Goal: Task Accomplishment & Management: Manage account settings

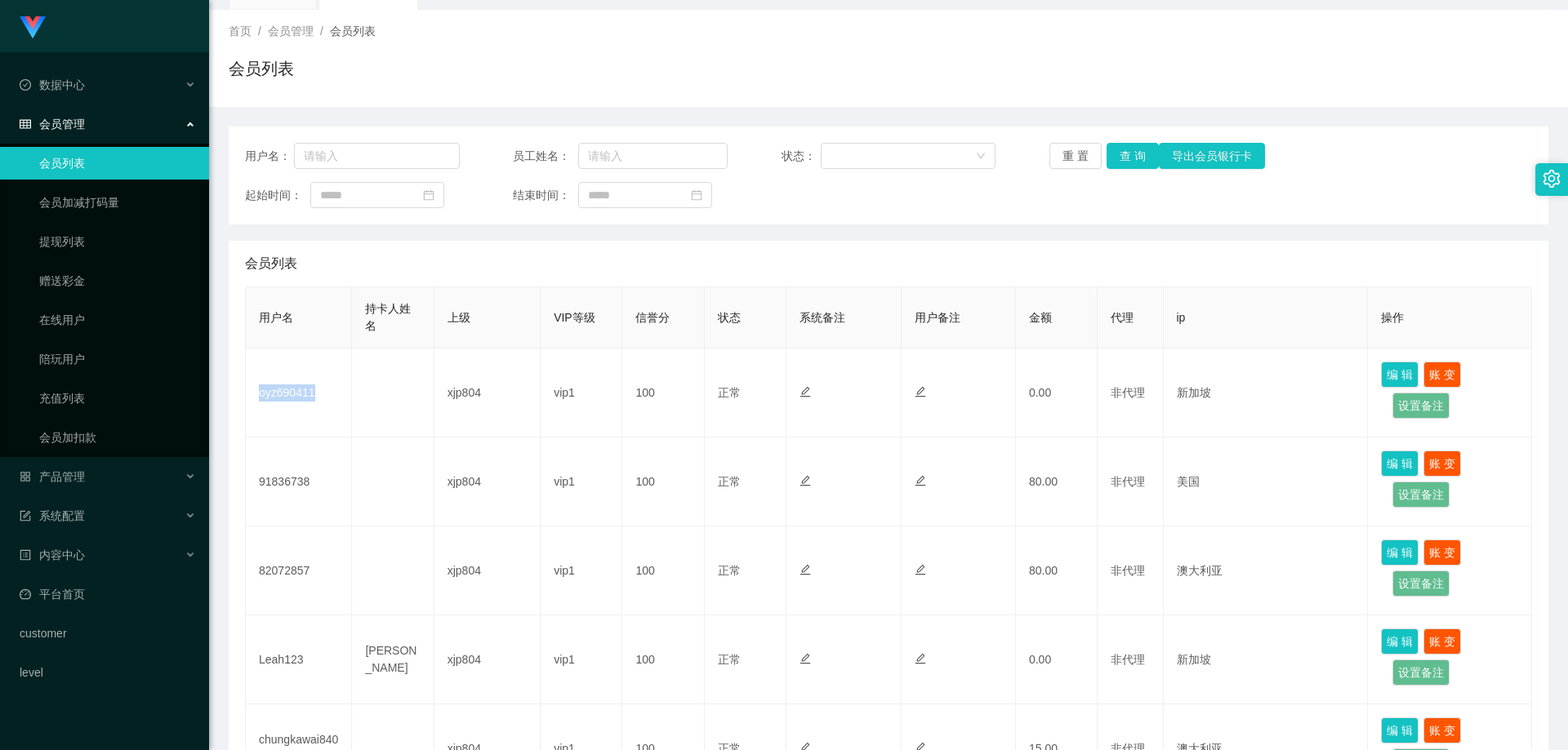
scroll to position [163, 0]
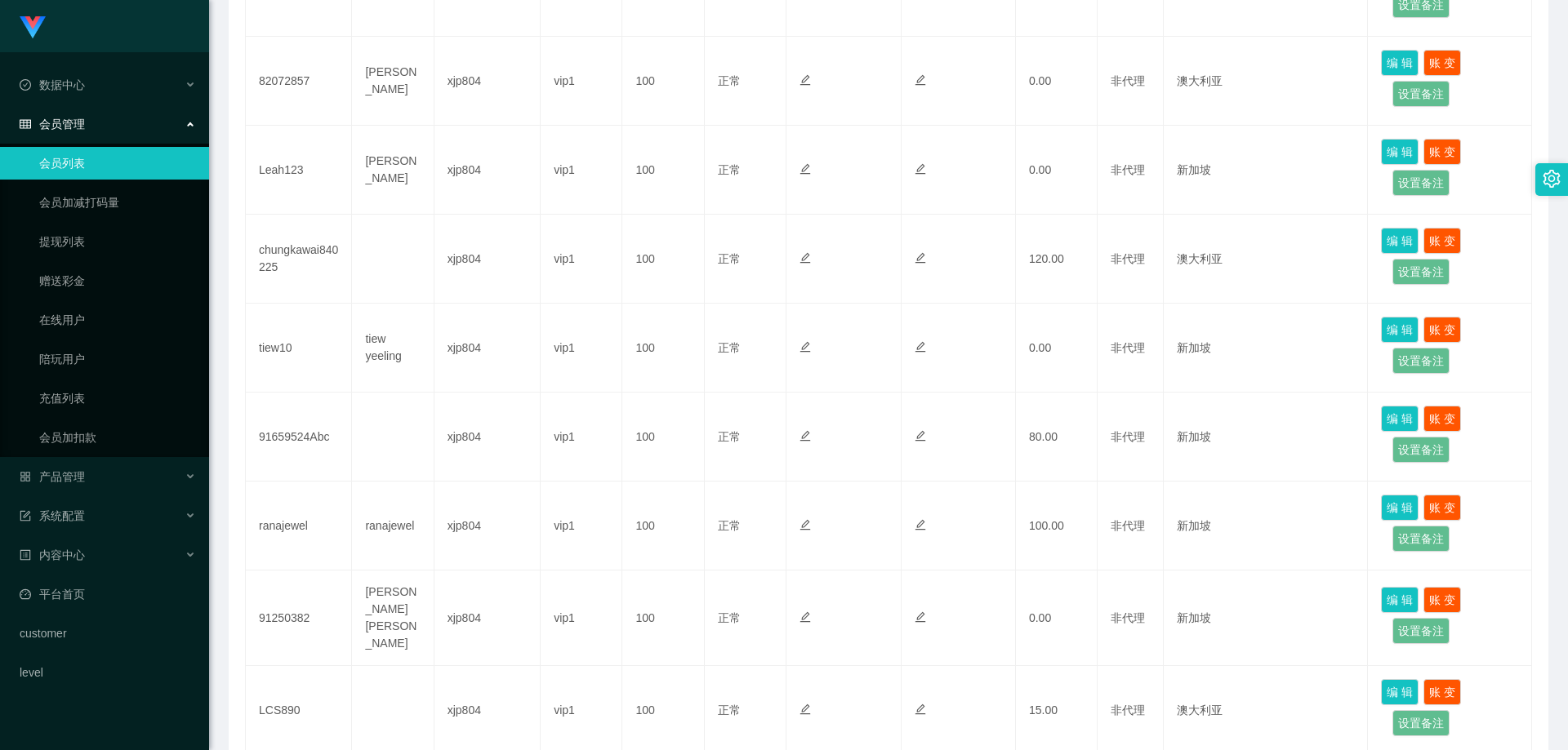
scroll to position [653, 0]
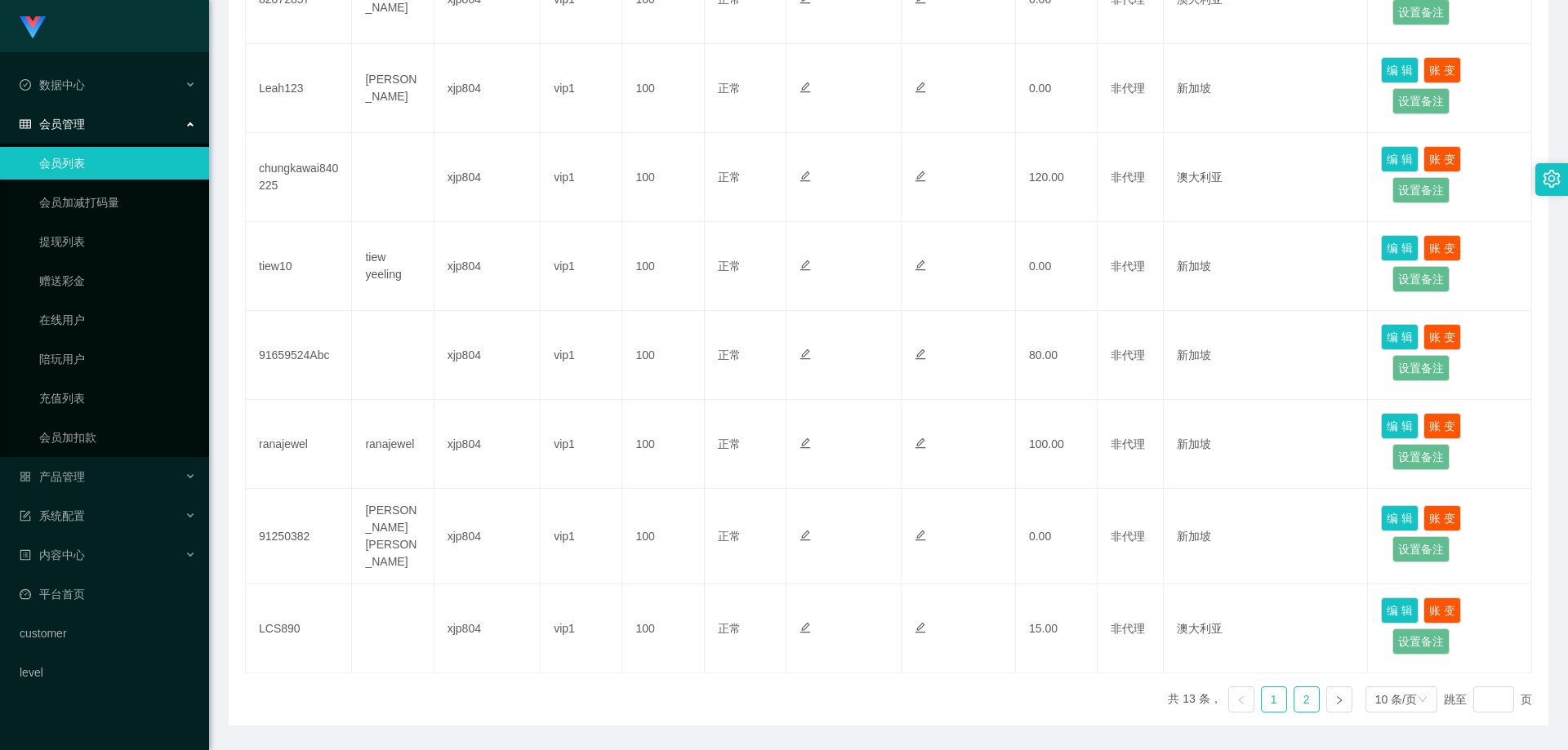
click at [1294, 694] on link "2" at bounding box center [1306, 699] width 24 height 24
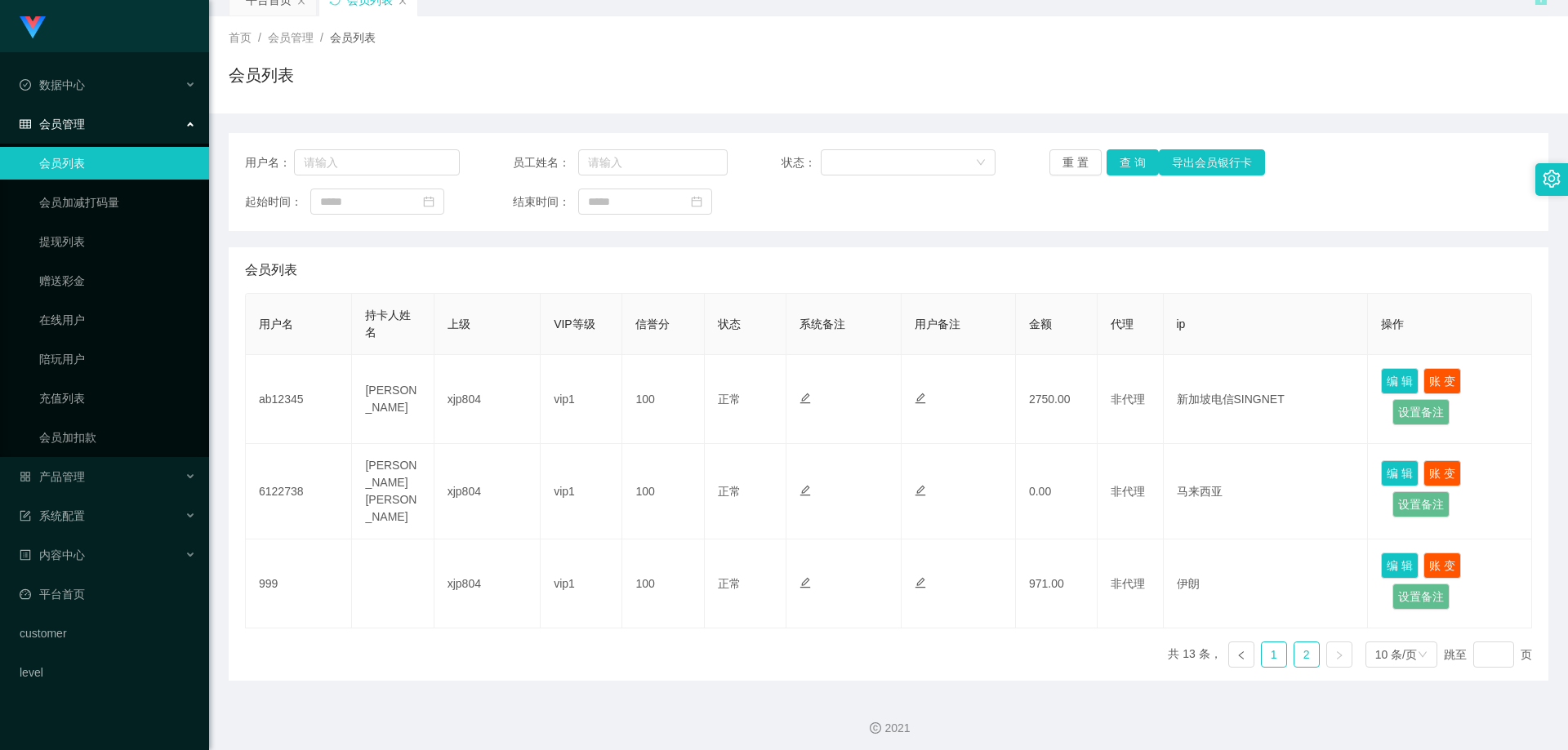
click at [1263, 650] on link "1" at bounding box center [1273, 654] width 24 height 24
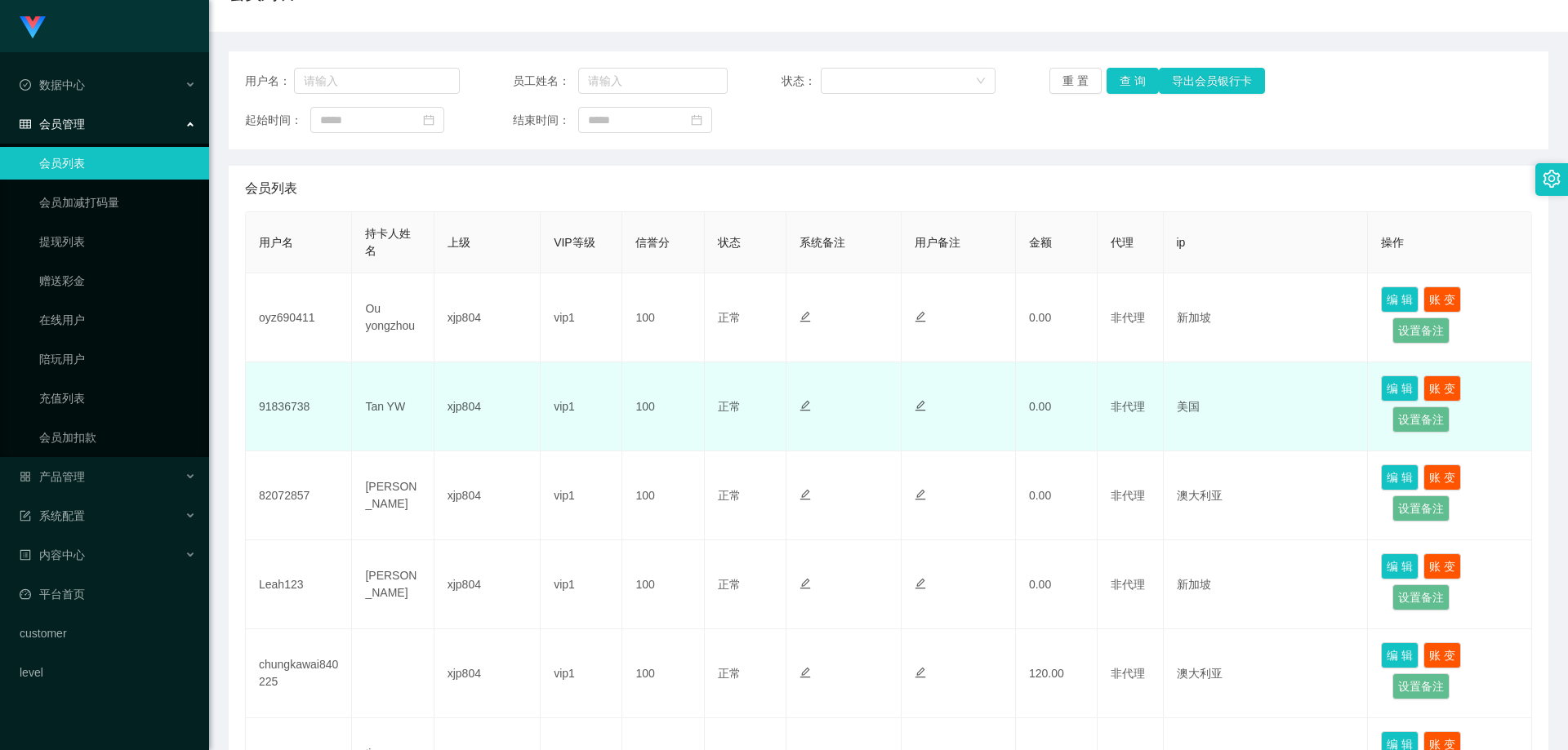
click at [1202, 400] on td "美国" at bounding box center [1266, 407] width 205 height 89
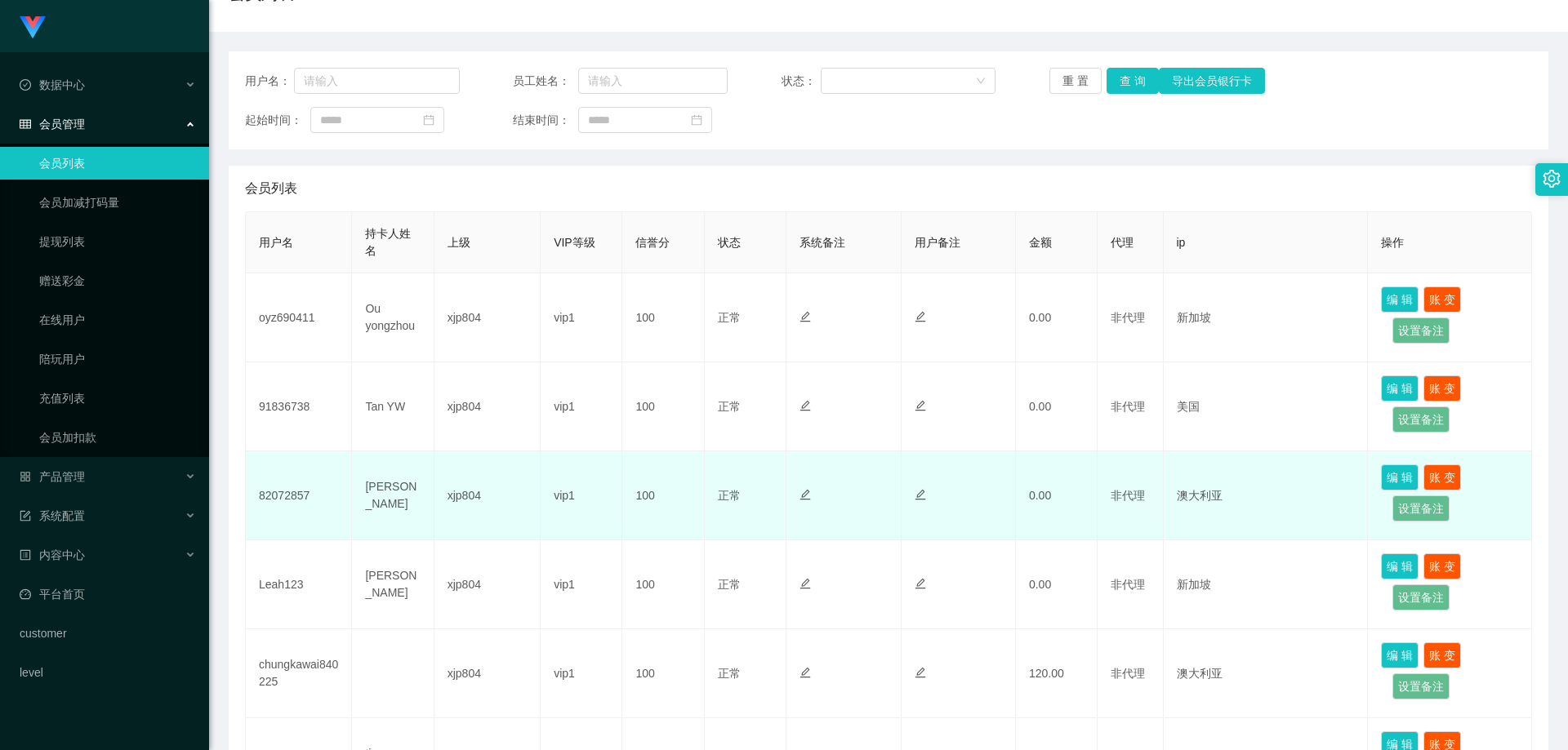
scroll to position [238, 0]
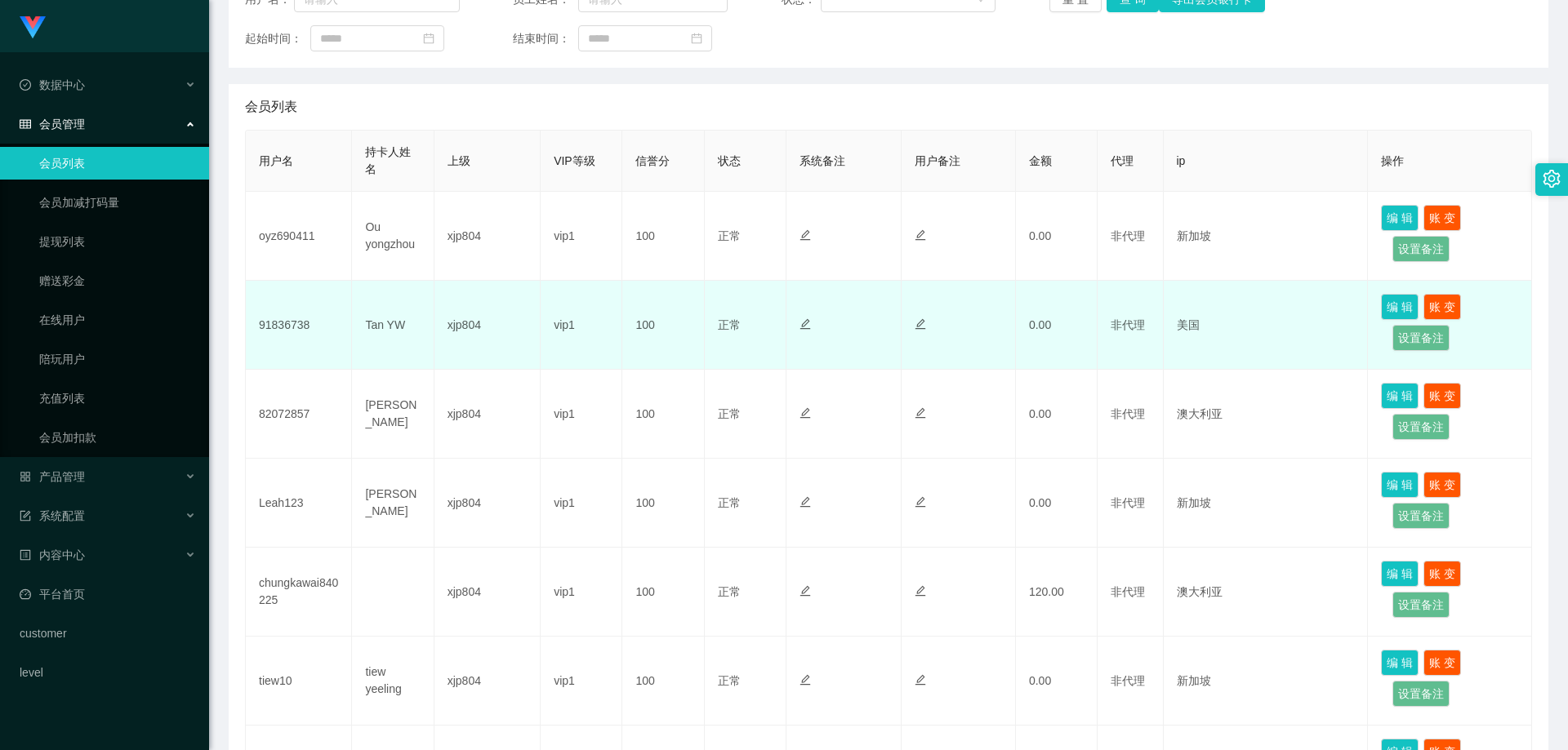
click at [1216, 316] on td "美国" at bounding box center [1266, 326] width 205 height 89
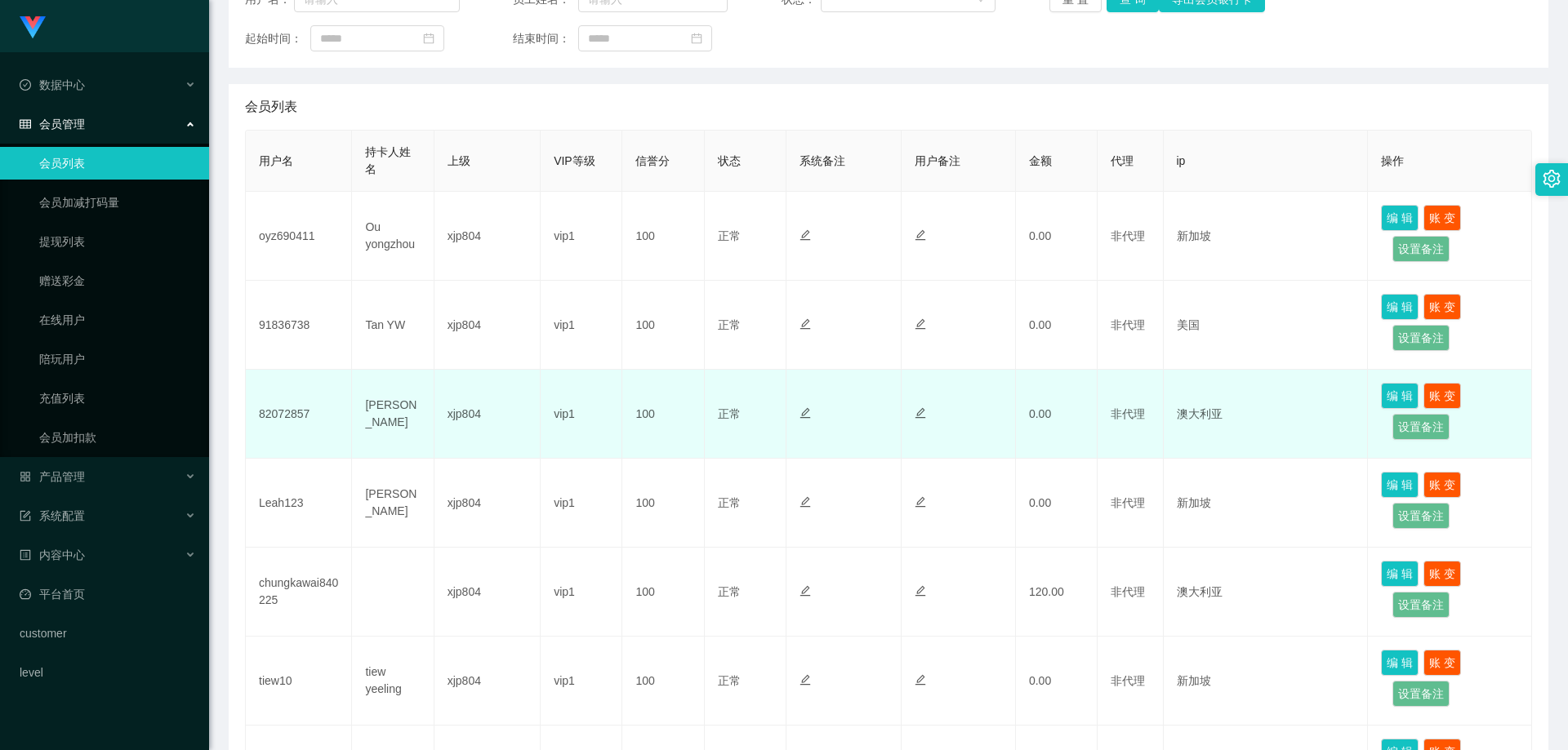
click at [1226, 410] on td "澳大利亚" at bounding box center [1266, 414] width 205 height 89
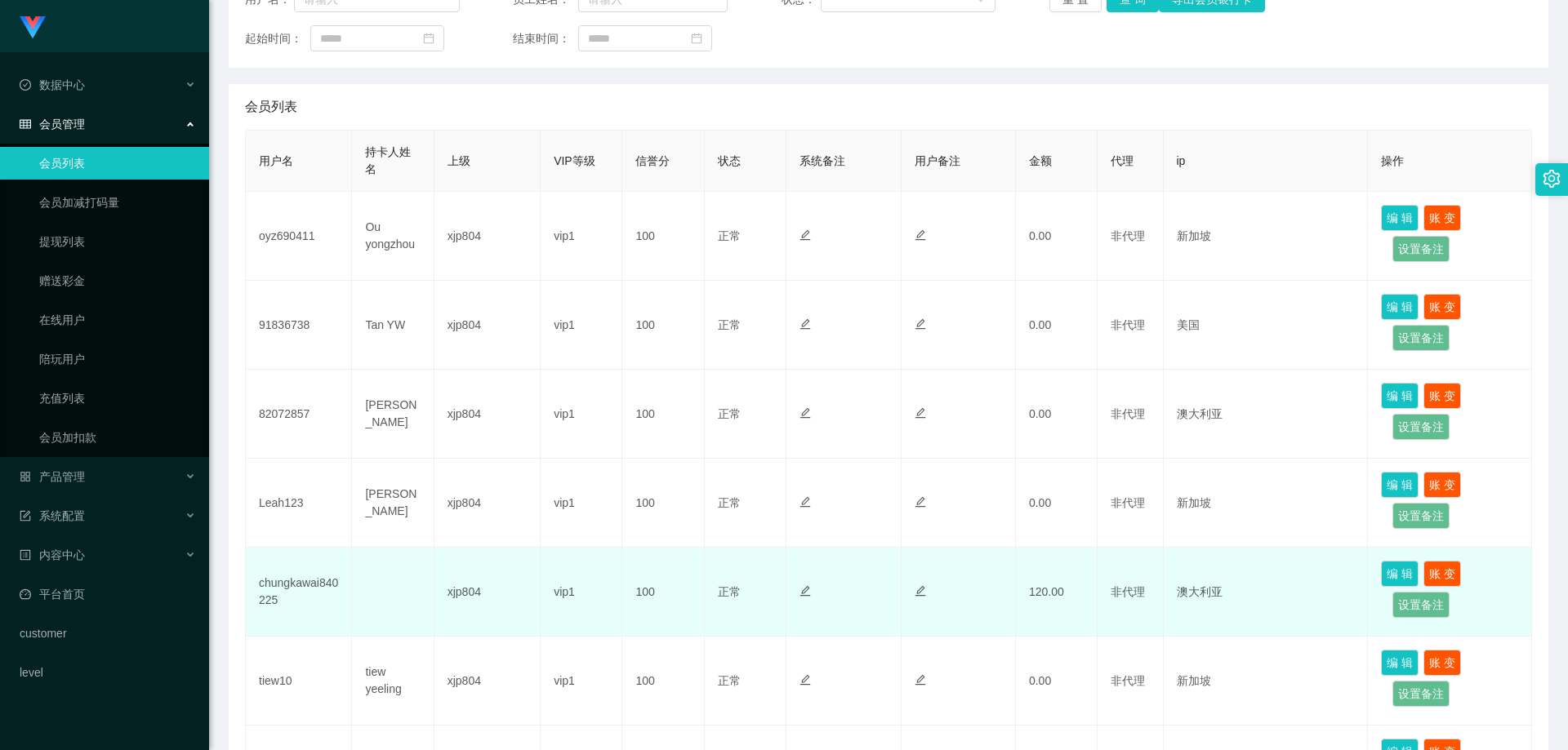
click at [1231, 595] on td "澳大利亚" at bounding box center [1266, 593] width 205 height 89
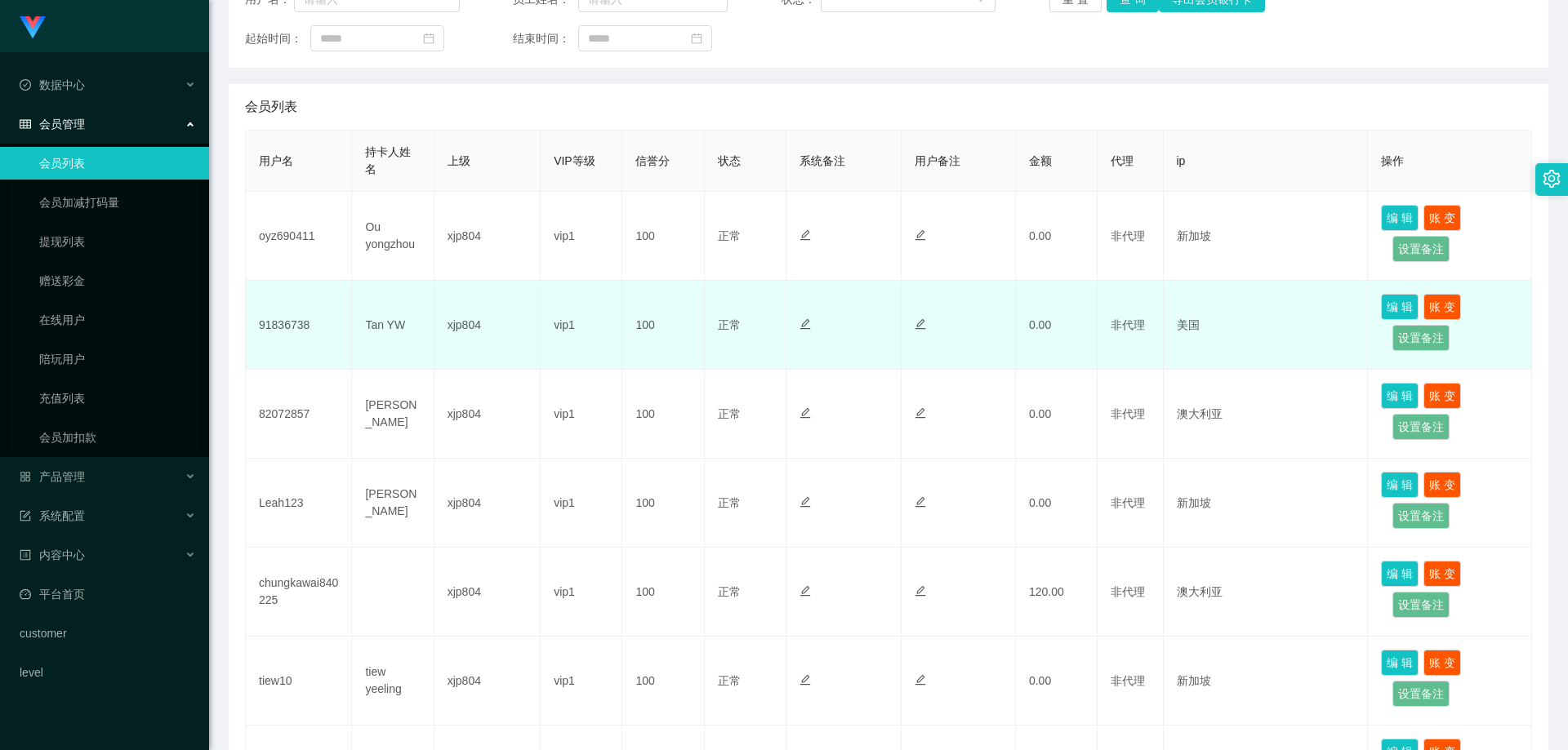
scroll to position [320, 0]
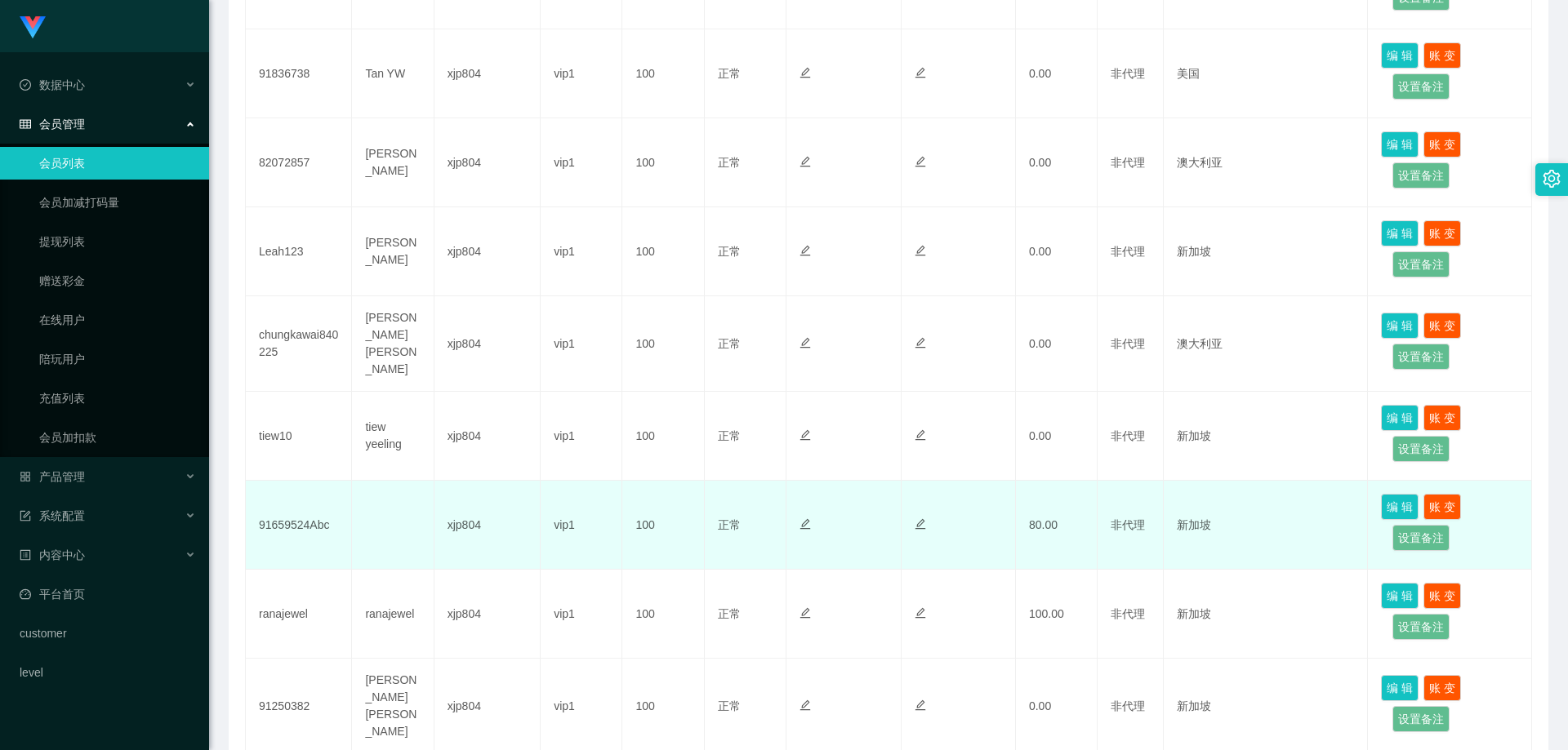
scroll to position [698, 0]
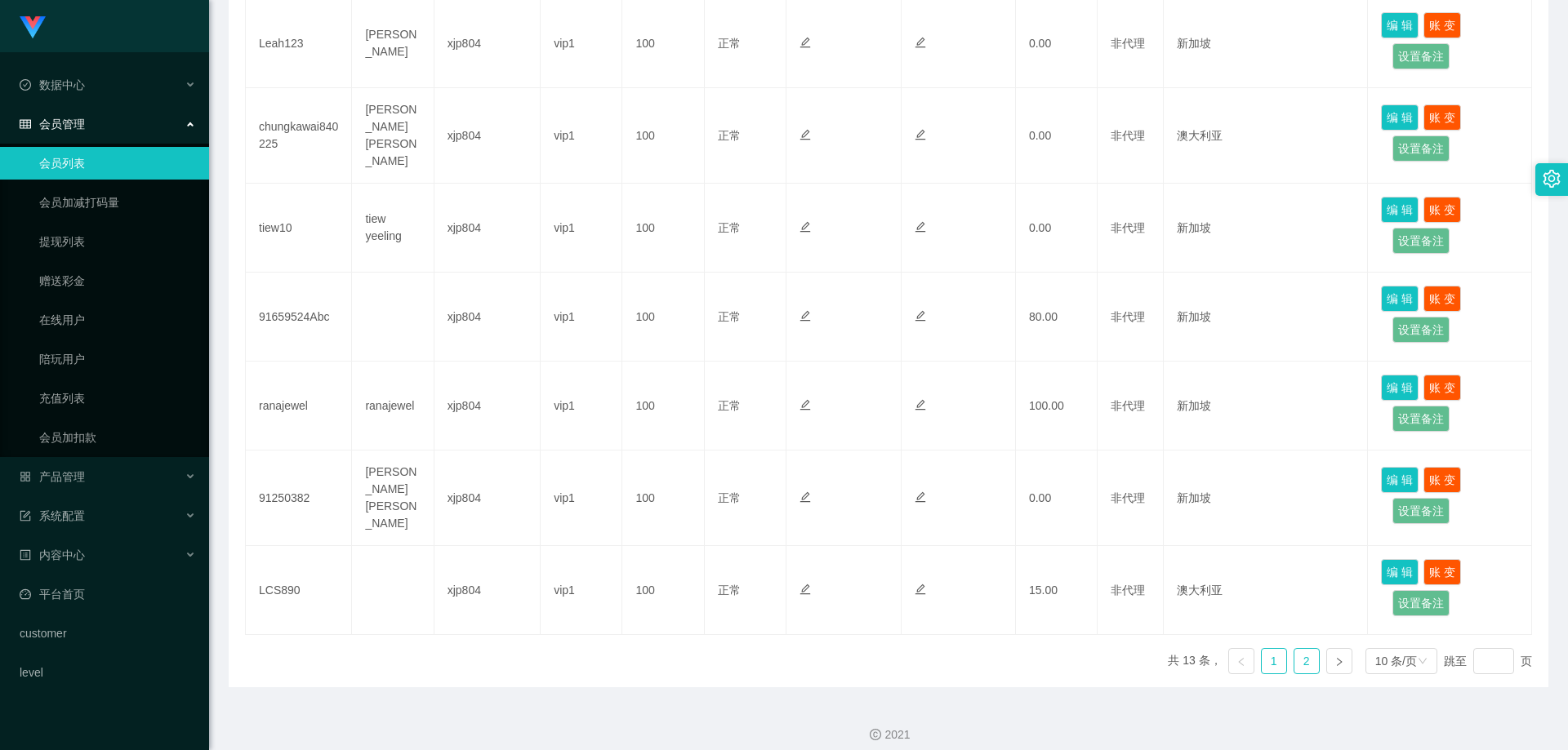
click at [1294, 650] on link "2" at bounding box center [1306, 661] width 24 height 24
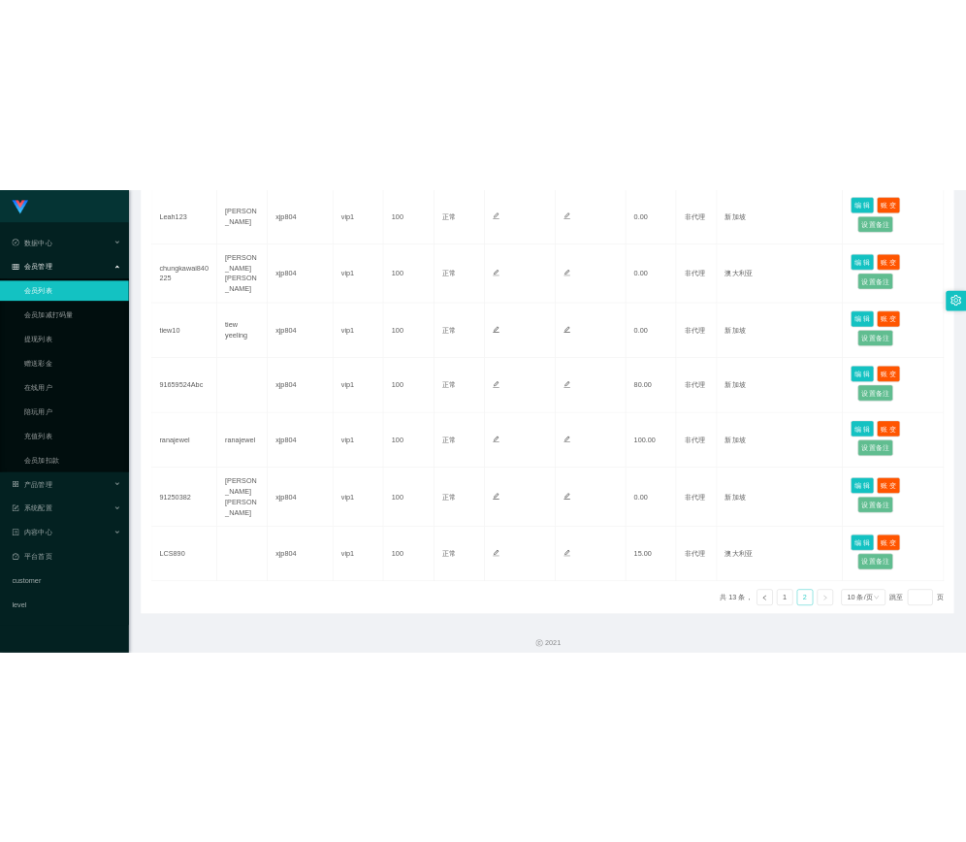
scroll to position [89, 0]
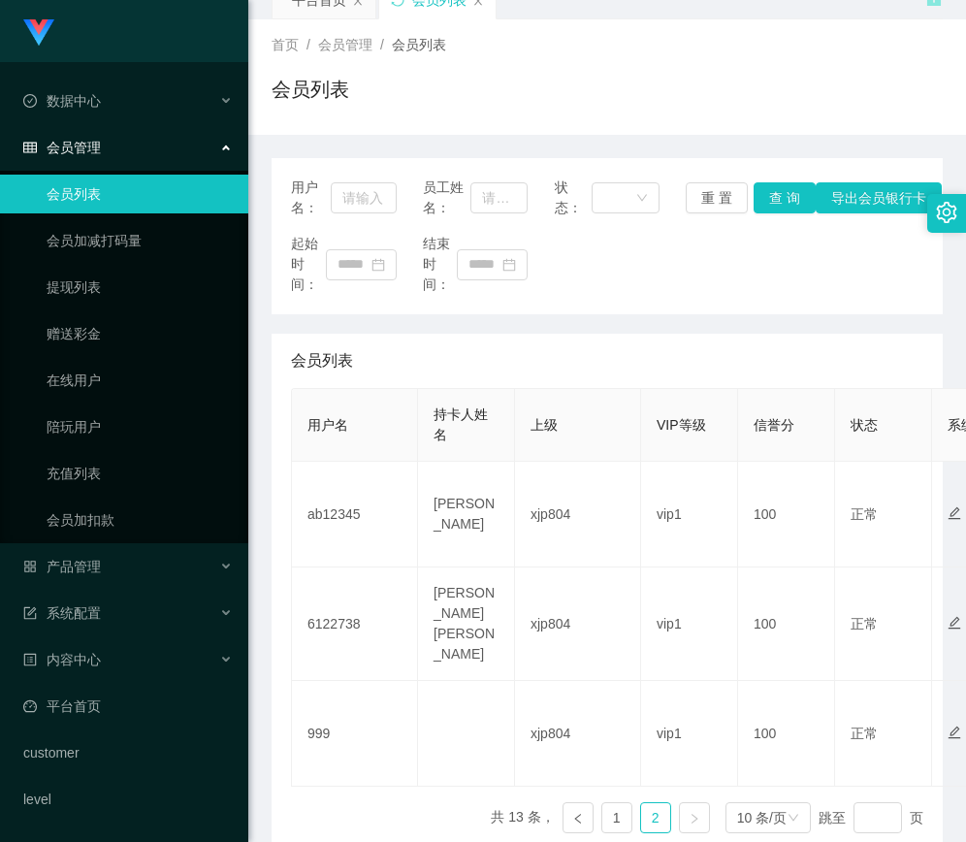
click at [105, 189] on link "会员列表" at bounding box center [140, 194] width 186 height 39
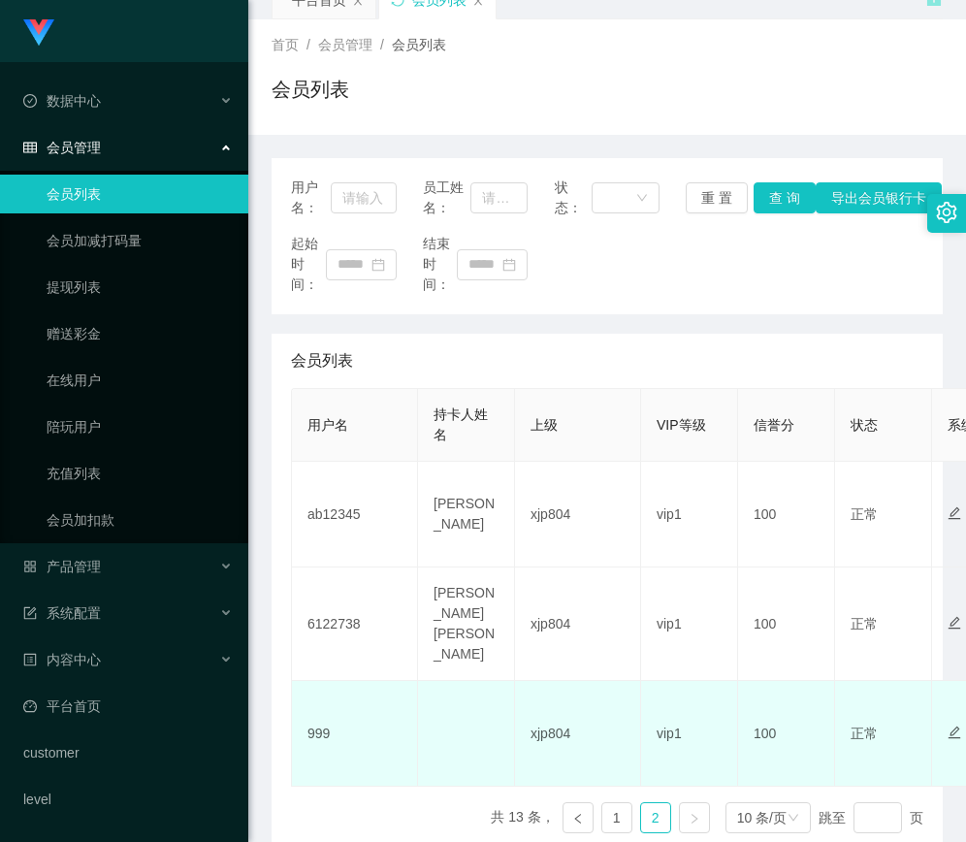
scroll to position [178, 0]
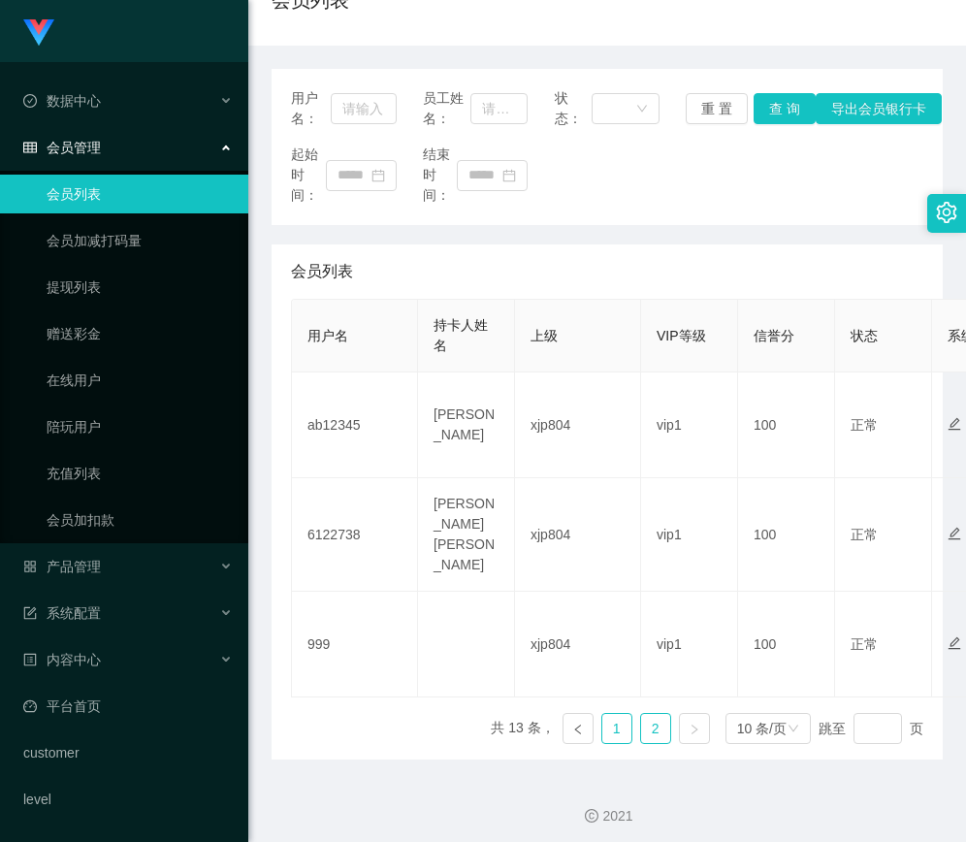
click at [602, 720] on link "1" at bounding box center [616, 728] width 29 height 29
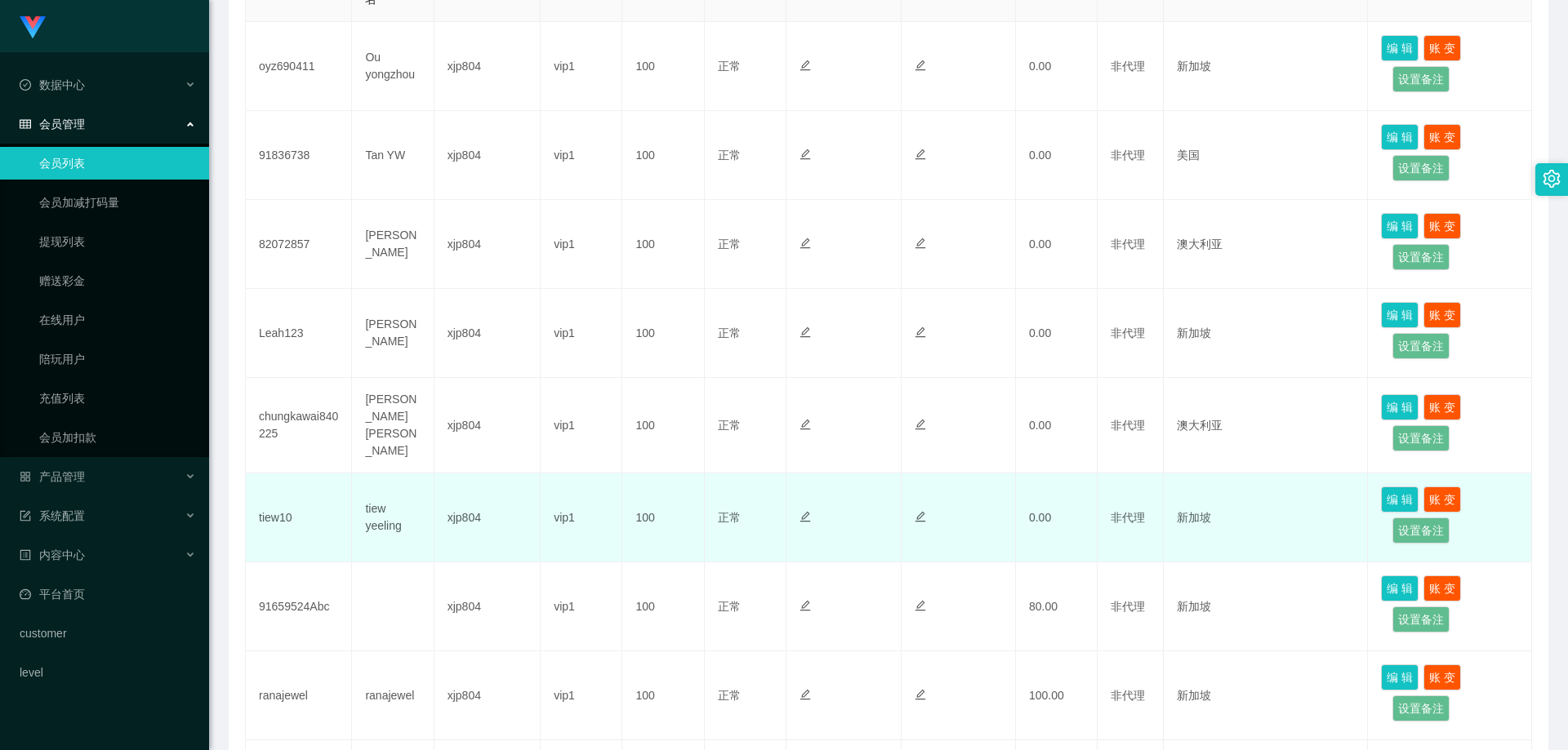
scroll to position [327, 0]
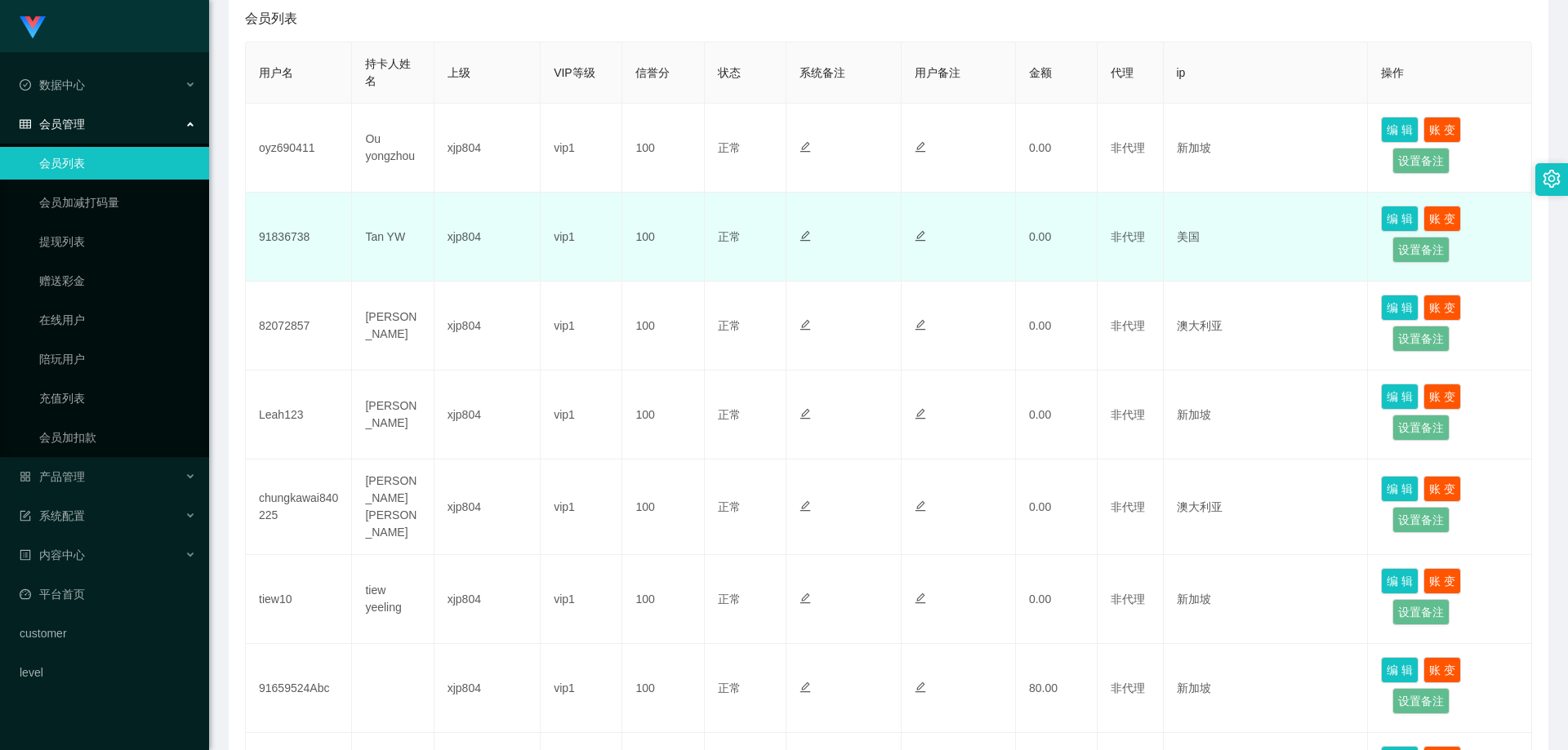
click at [286, 242] on td "91836738" at bounding box center [299, 237] width 106 height 89
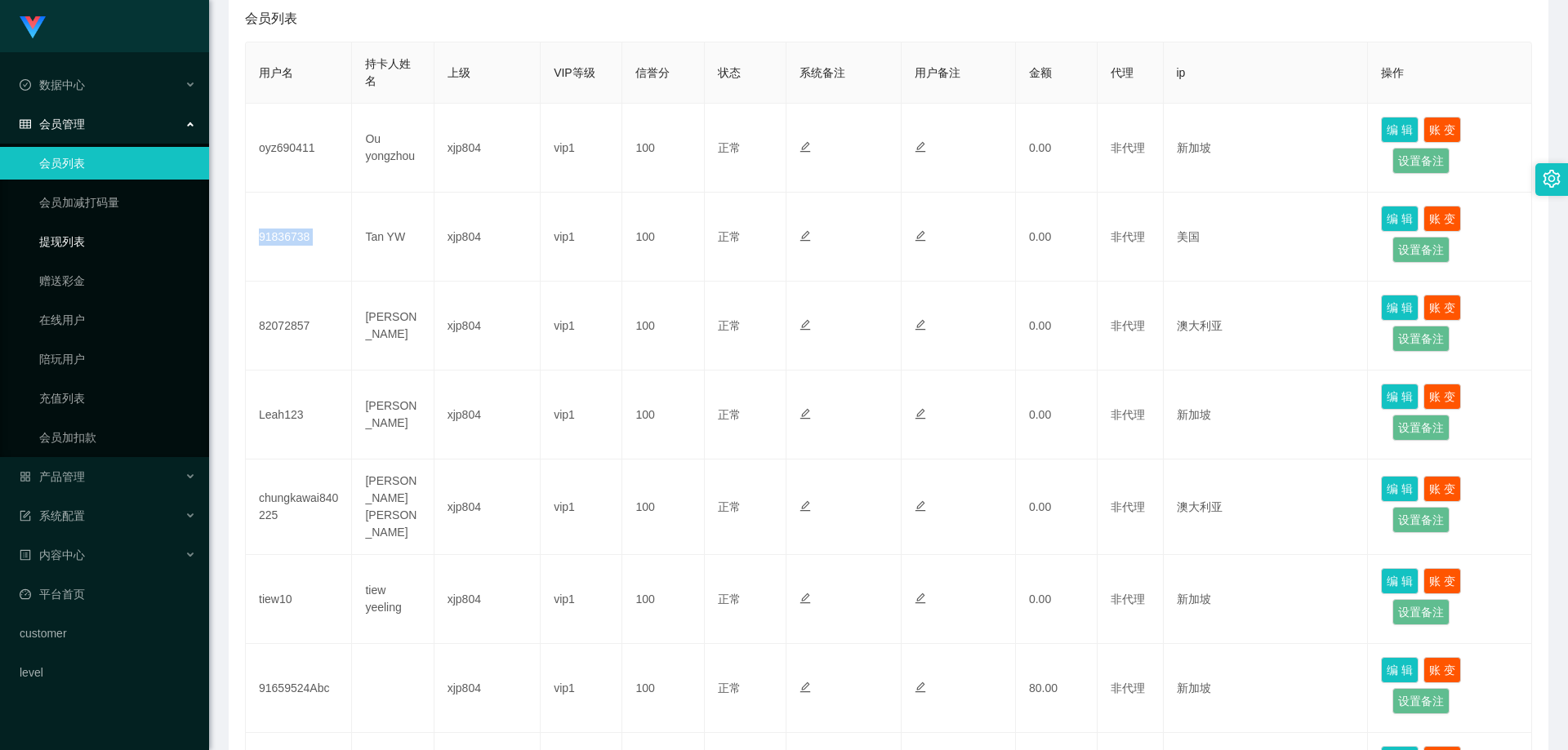
copy td "91836738"
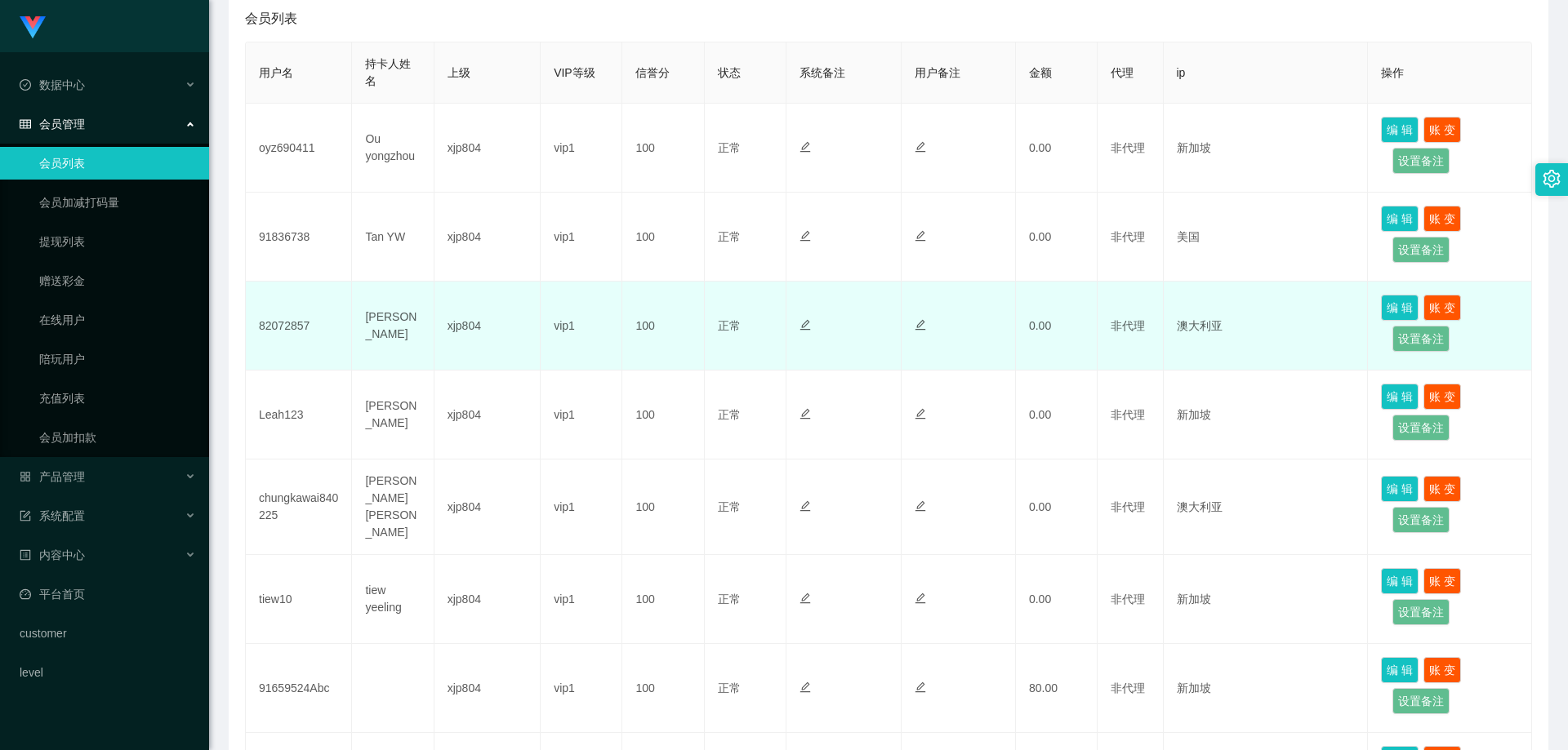
click at [1113, 325] on span "非代理" at bounding box center [1128, 326] width 35 height 13
click at [292, 325] on td "82072857" at bounding box center [299, 327] width 106 height 89
copy td "82072857"
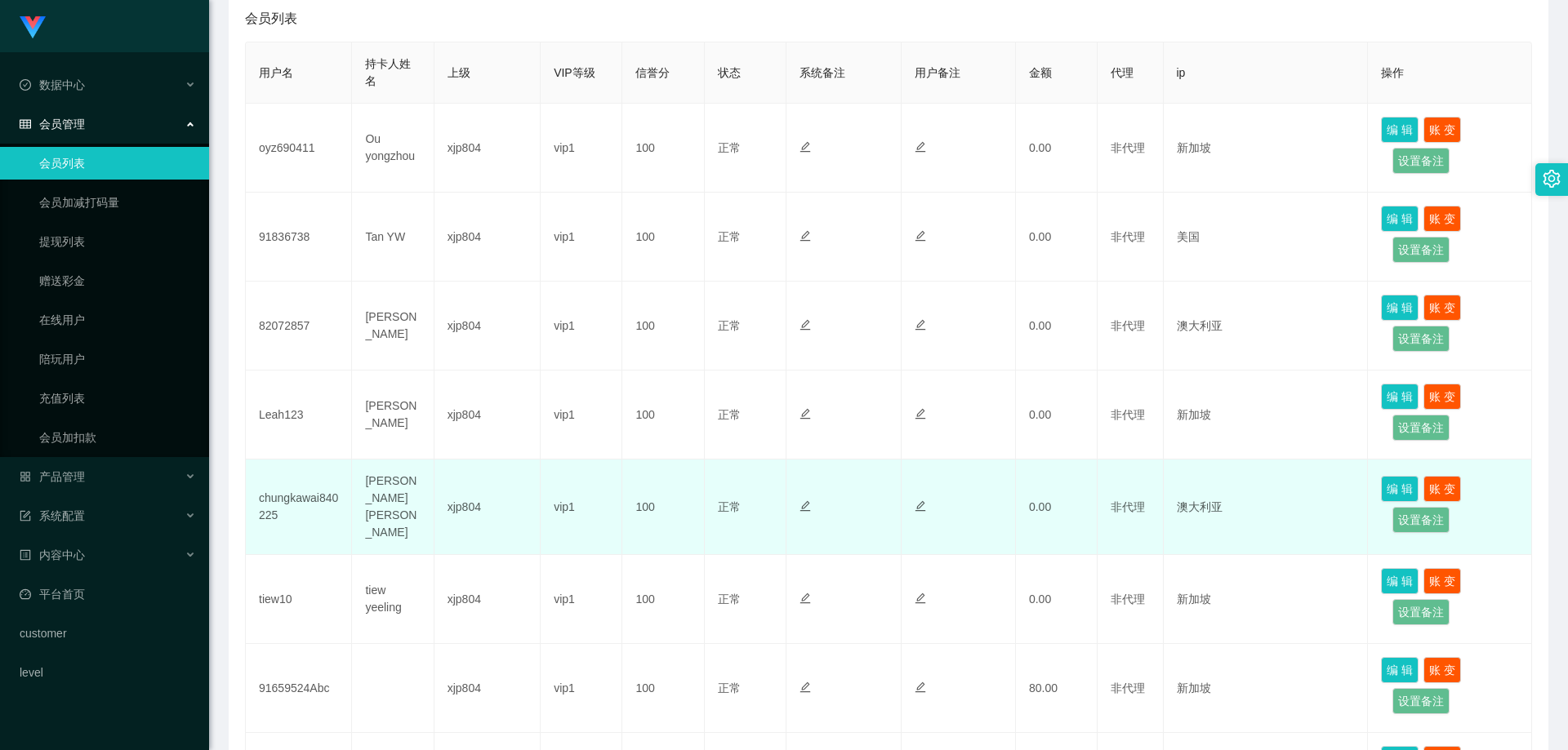
click at [291, 497] on td "chungkawai840225" at bounding box center [299, 507] width 106 height 95
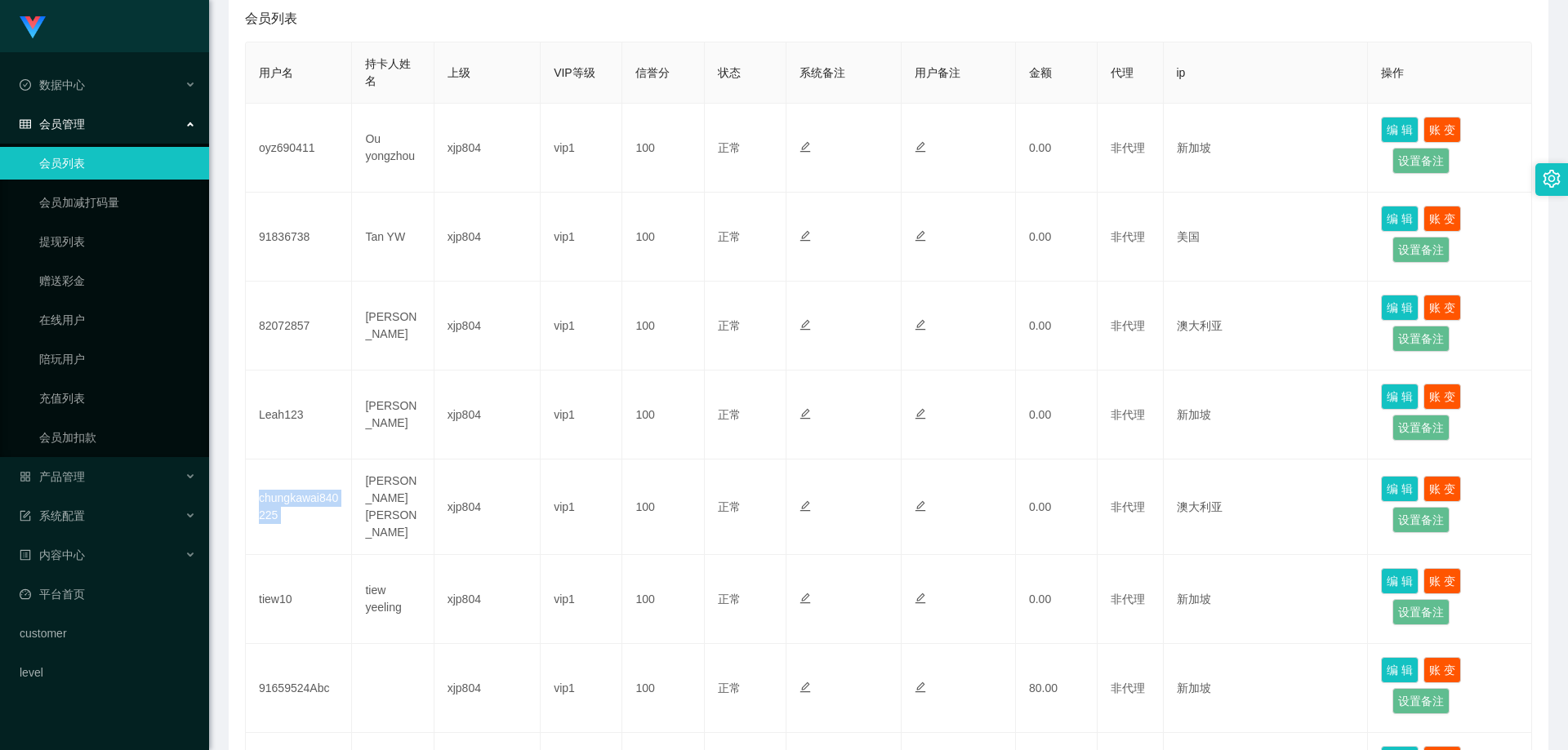
copy td "chungkawai840225"
